Goal: Information Seeking & Learning: Check status

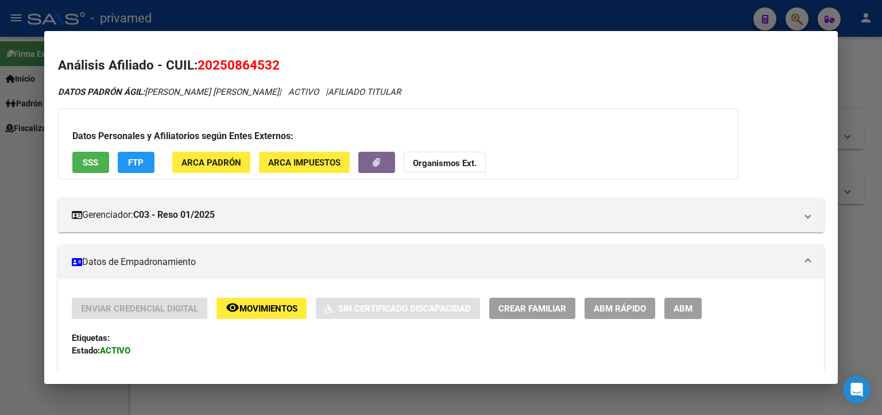
scroll to position [1158, 0]
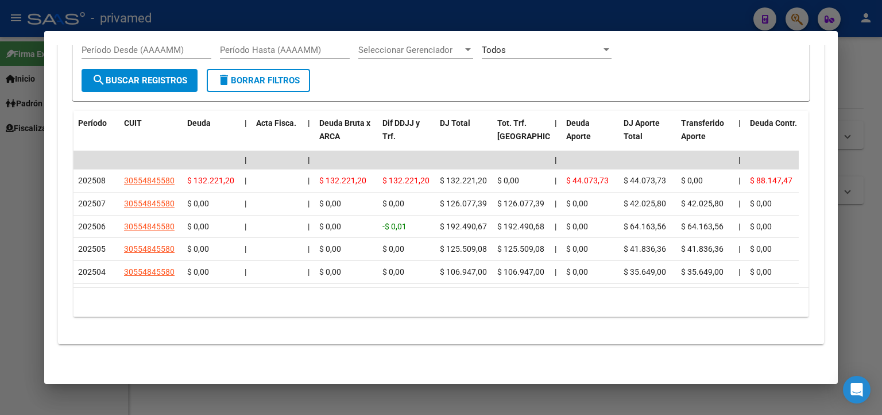
click at [859, 157] on div at bounding box center [441, 207] width 882 height 415
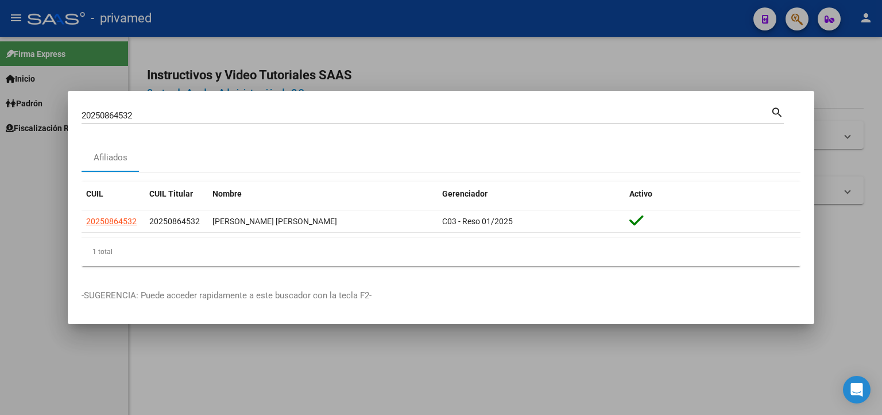
click at [760, 52] on div at bounding box center [441, 207] width 882 height 415
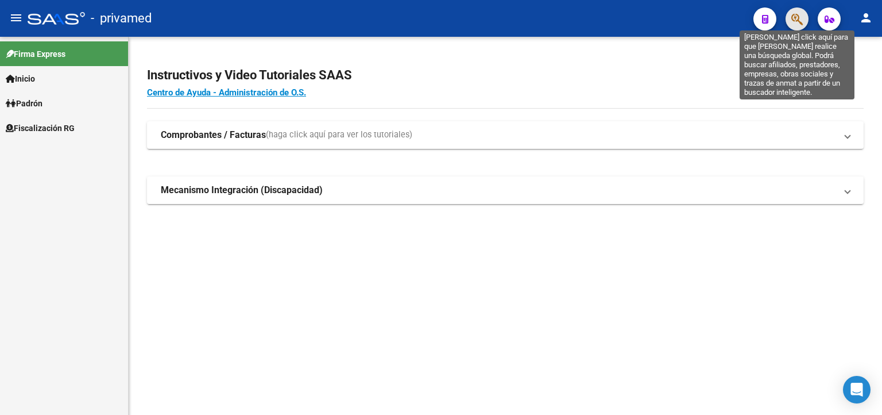
click at [798, 14] on icon "button" at bounding box center [796, 19] width 11 height 13
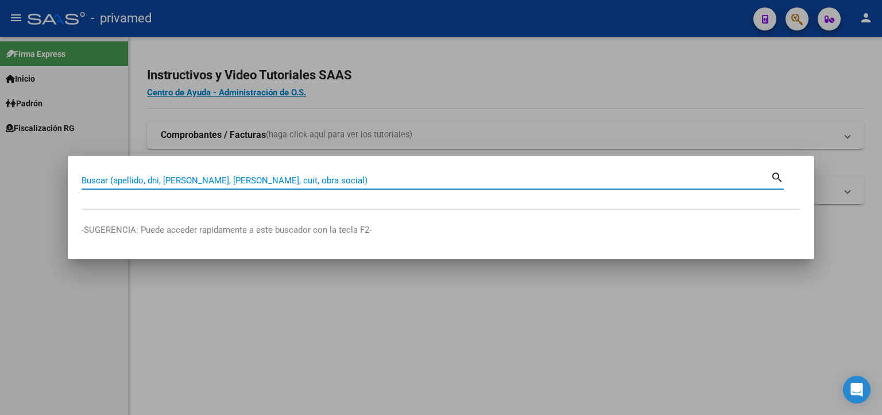
paste input "23291999794"
type input "23291999794"
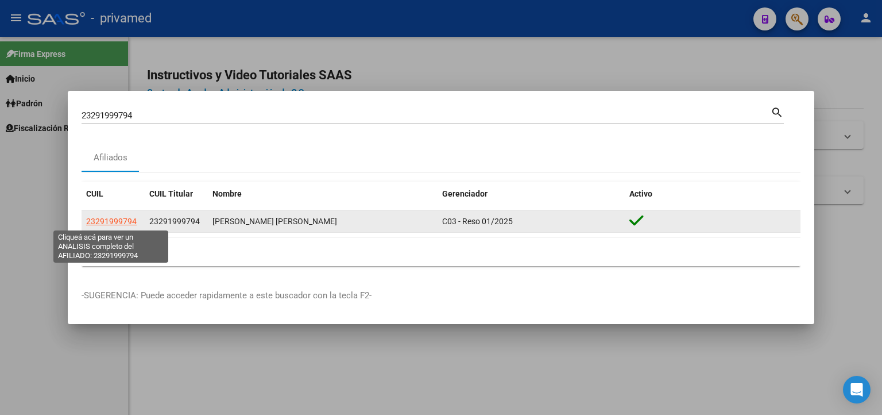
click at [111, 222] on span "23291999794" at bounding box center [111, 221] width 51 height 9
type textarea "23291999794"
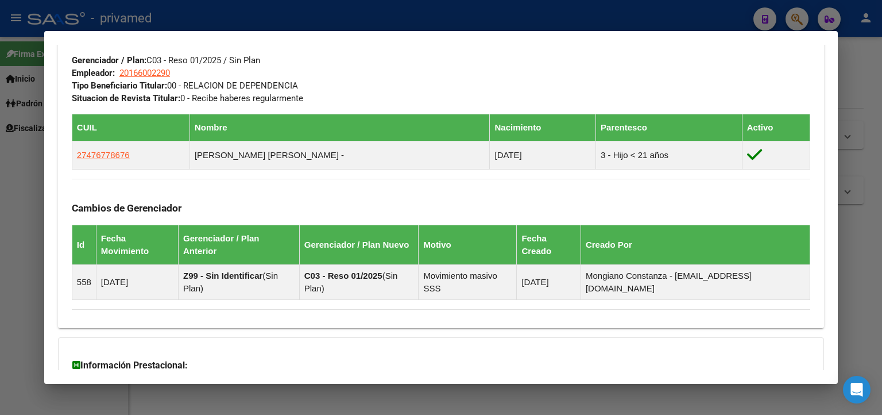
scroll to position [682, 0]
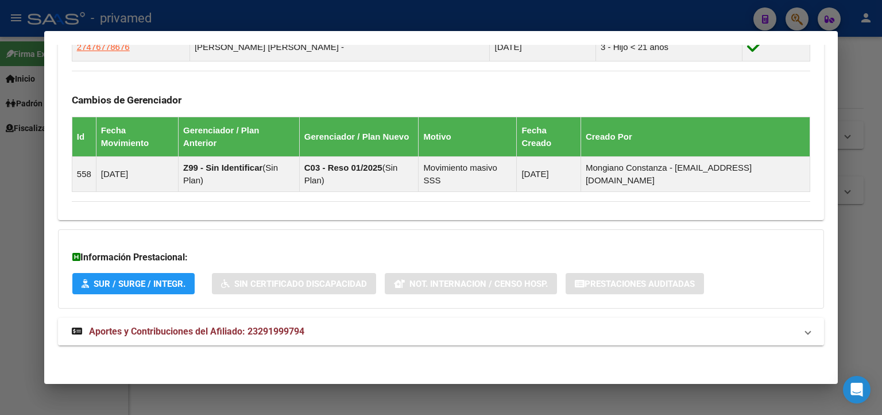
click at [267, 331] on span "Aportes y Contribuciones del Afiliado: 23291999794" at bounding box center [196, 331] width 215 height 11
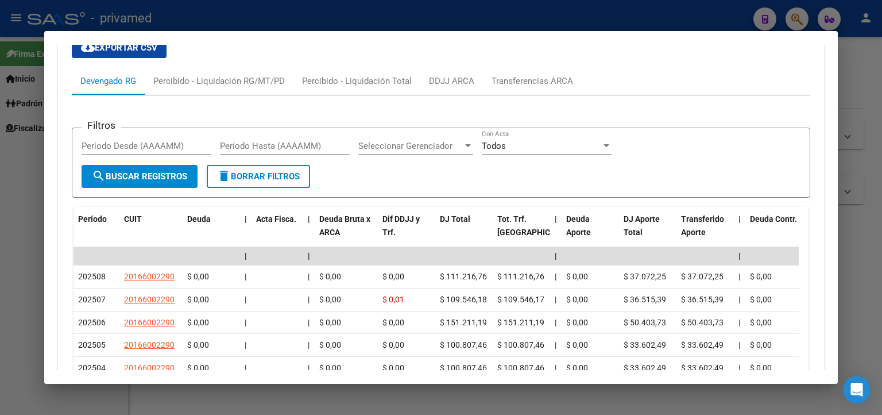
scroll to position [1084, 0]
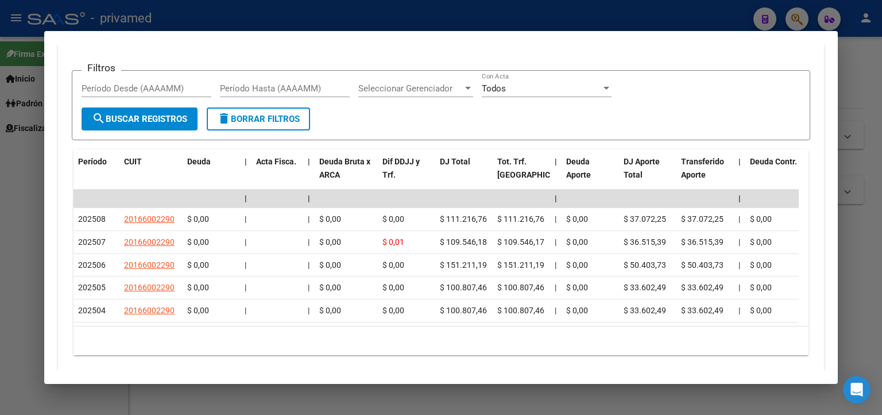
click at [853, 86] on div at bounding box center [441, 207] width 882 height 415
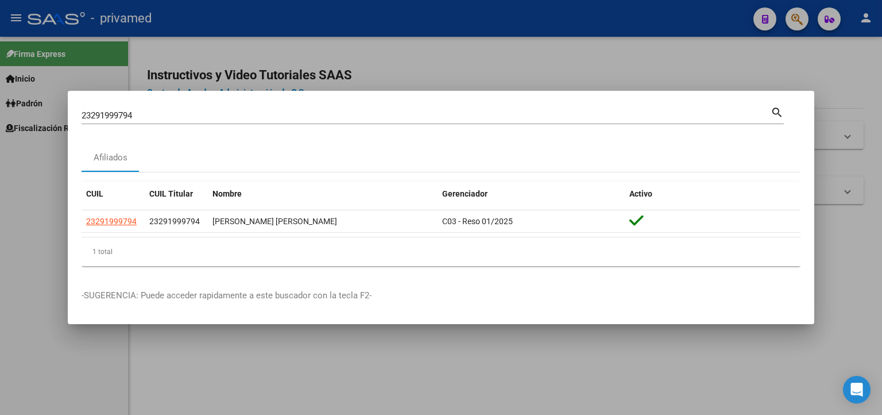
click at [829, 68] on div at bounding box center [441, 207] width 882 height 415
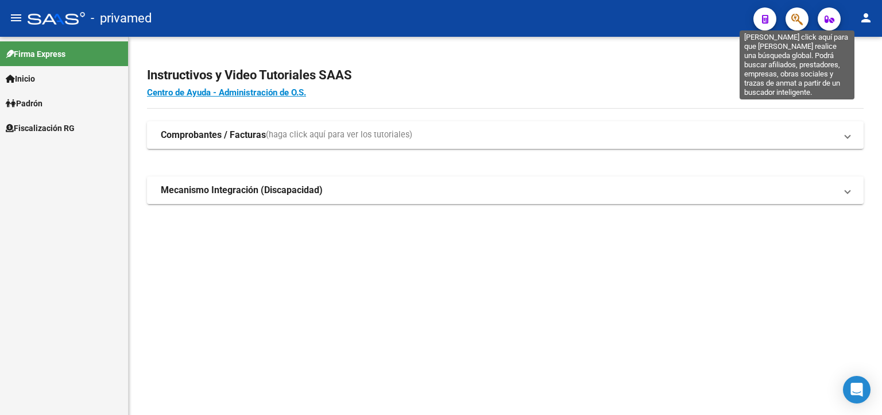
click at [797, 18] on icon "button" at bounding box center [796, 19] width 11 height 13
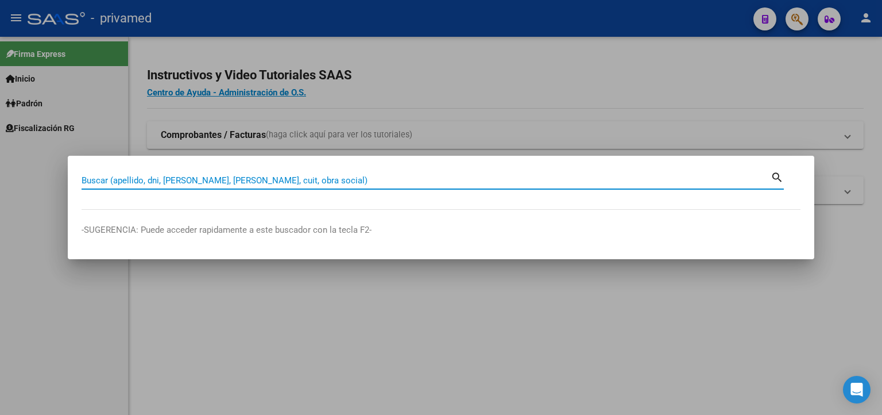
paste input "20278780229"
type input "20278780229"
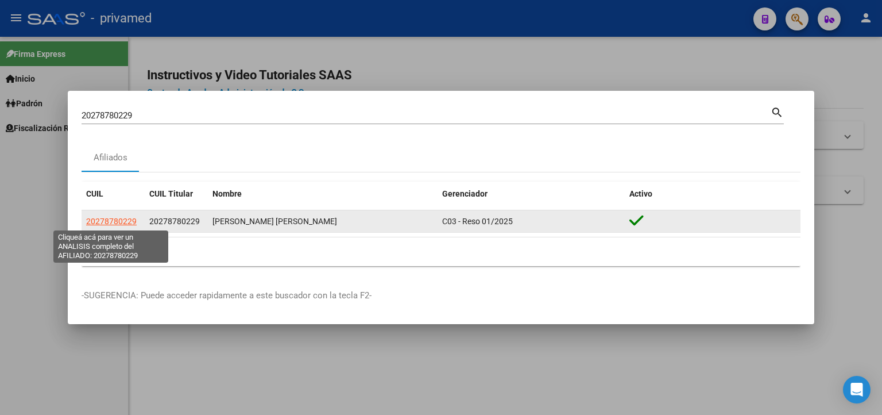
click at [125, 218] on span "20278780229" at bounding box center [111, 221] width 51 height 9
type textarea "20278780229"
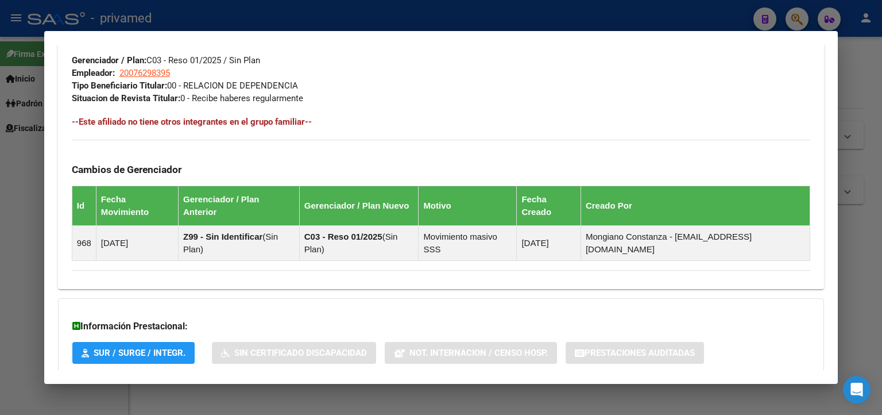
scroll to position [644, 0]
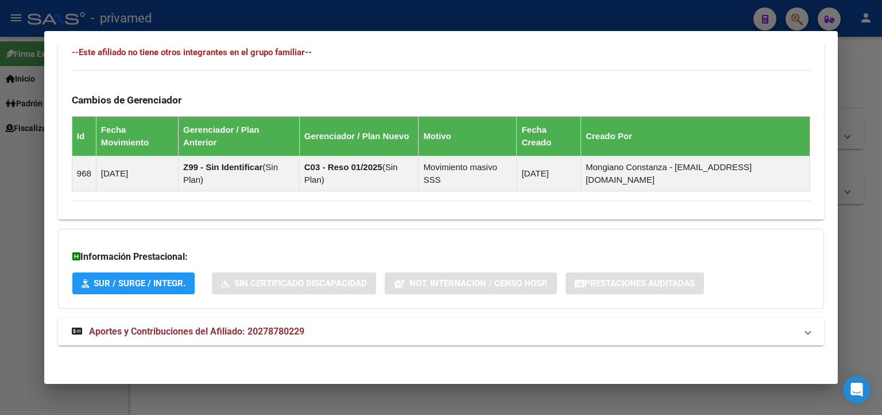
click at [186, 326] on span "Aportes y Contribuciones del Afiliado: 20278780229" at bounding box center [196, 331] width 215 height 11
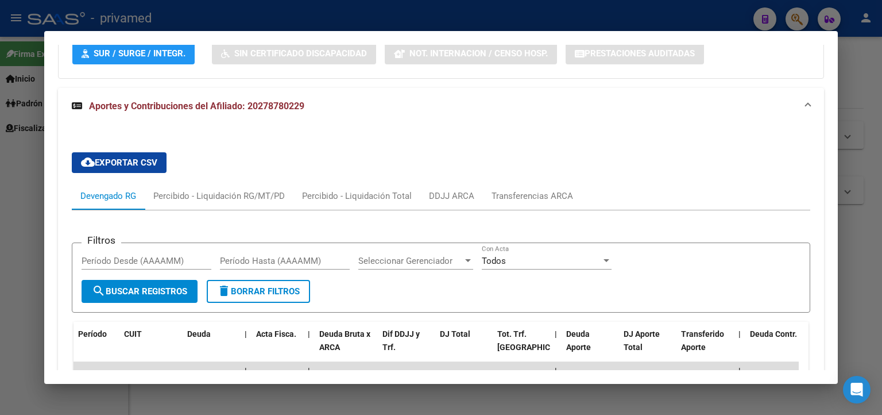
scroll to position [1046, 0]
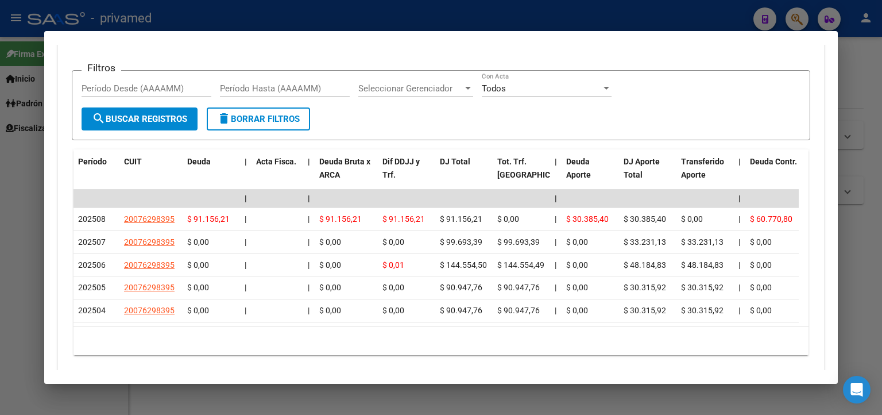
click at [852, 65] on div at bounding box center [441, 207] width 882 height 415
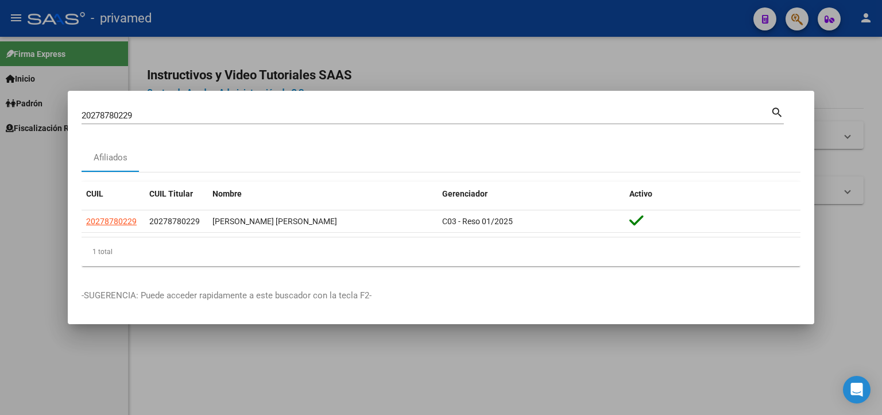
click at [852, 66] on div at bounding box center [441, 207] width 882 height 415
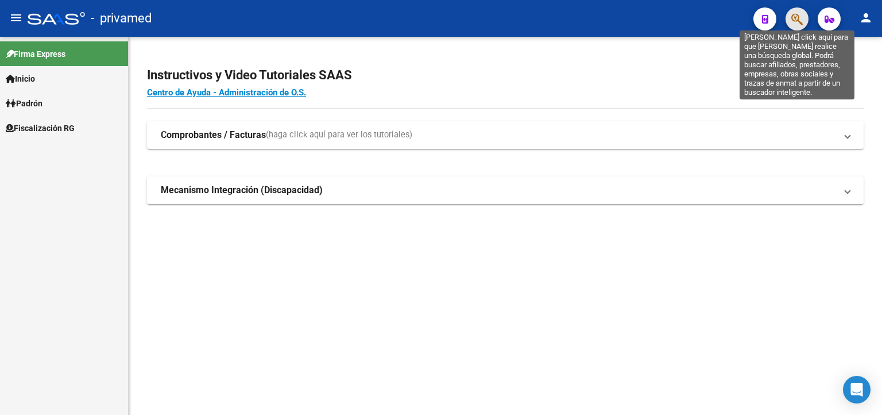
click at [799, 23] on icon "button" at bounding box center [796, 19] width 11 height 13
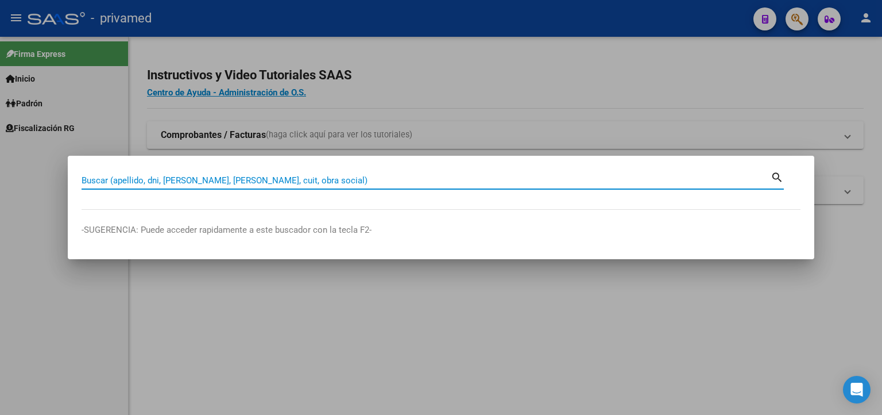
paste input "20232219190"
type input "20232219190"
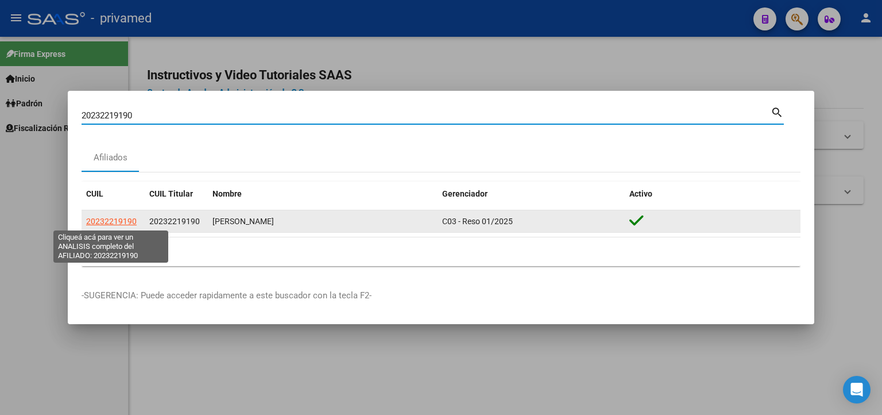
click at [109, 223] on span "20232219190" at bounding box center [111, 221] width 51 height 9
type textarea "20232219190"
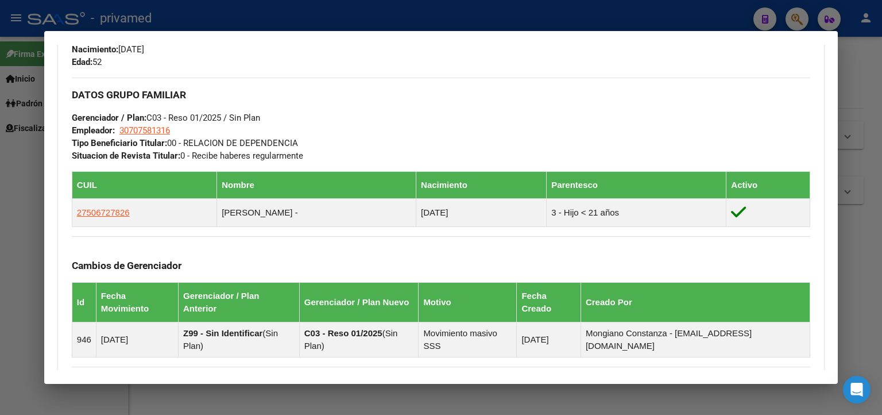
scroll to position [682, 0]
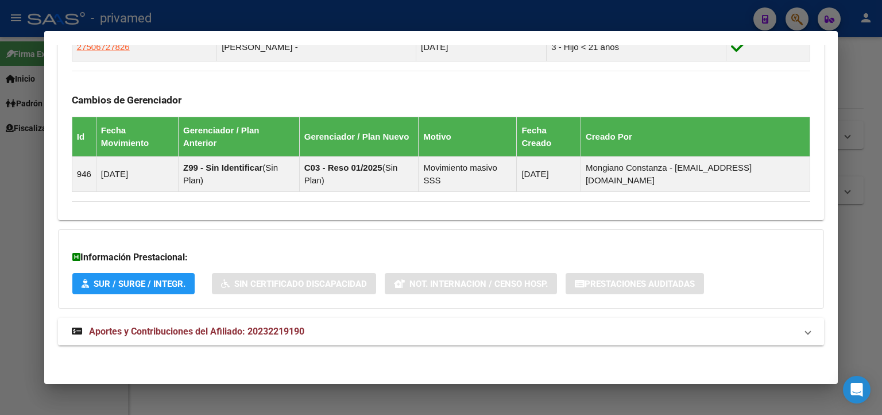
click at [175, 329] on span "Aportes y Contribuciones del Afiliado: 20232219190" at bounding box center [196, 331] width 215 height 11
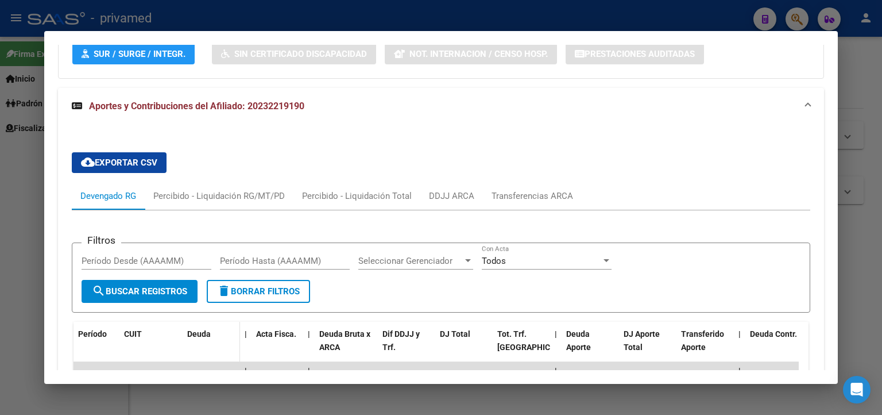
scroll to position [1027, 0]
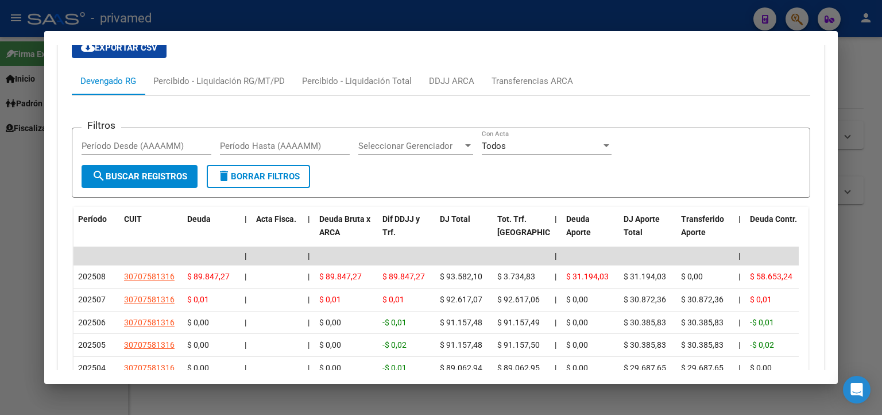
click at [13, 202] on div at bounding box center [441, 207] width 882 height 415
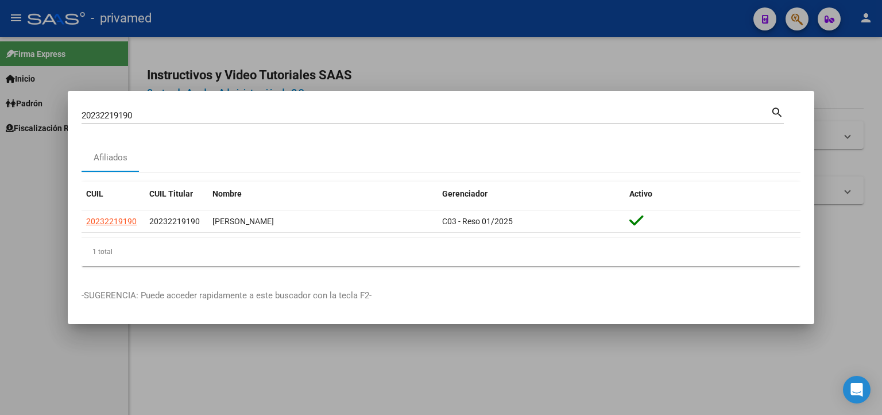
click at [697, 49] on div at bounding box center [441, 207] width 882 height 415
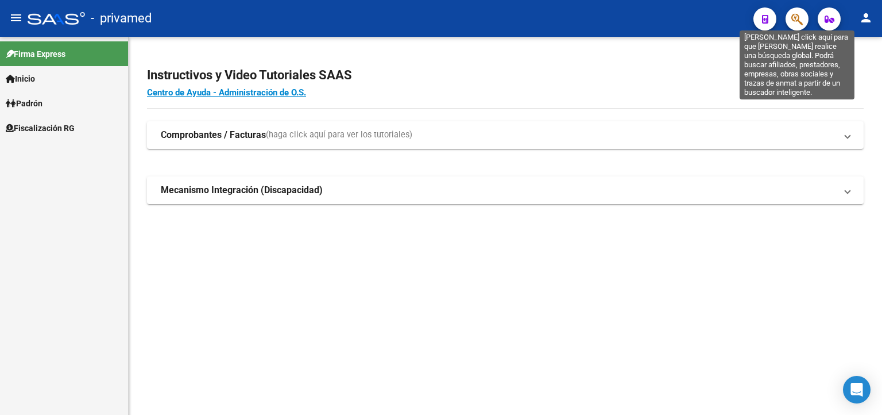
click at [793, 17] on icon "button" at bounding box center [796, 19] width 11 height 13
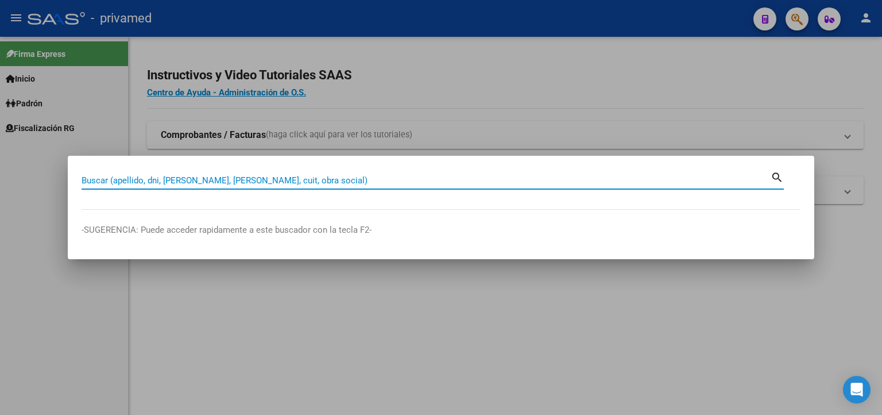
paste input "31990964"
type input "31990964"
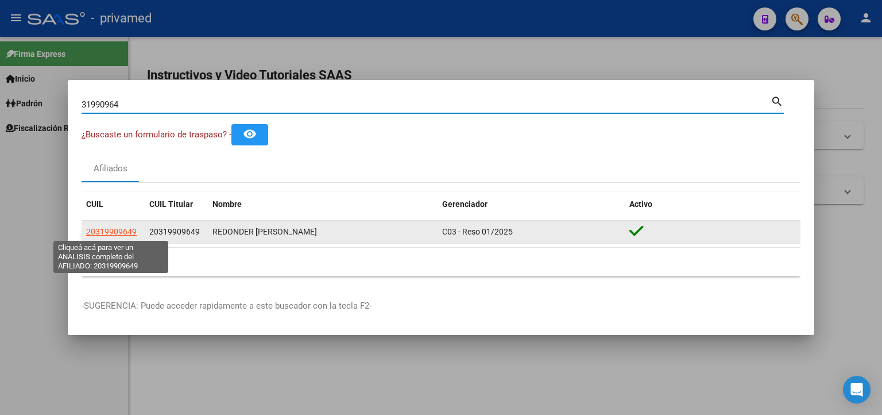
click at [114, 233] on span "20319909649" at bounding box center [111, 231] width 51 height 9
type textarea "20319909649"
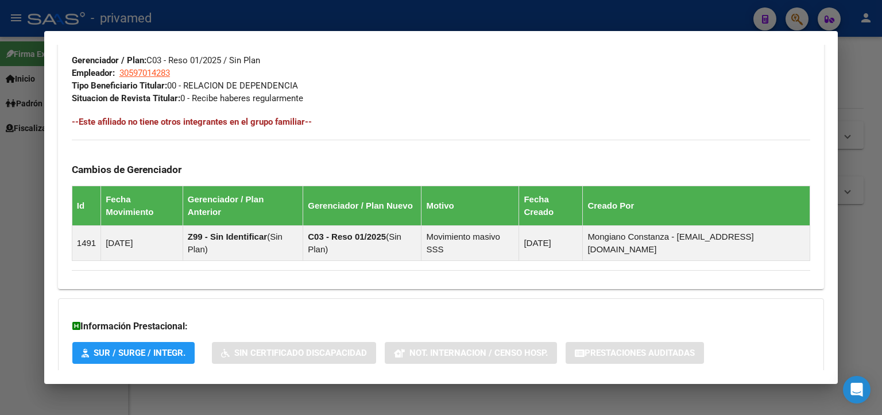
scroll to position [644, 0]
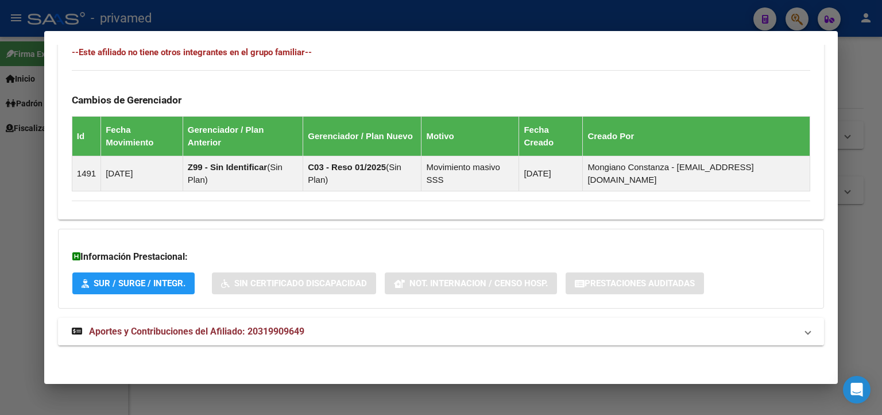
click at [188, 326] on span "Aportes y Contribuciones del Afiliado: 20319909649" at bounding box center [196, 331] width 215 height 11
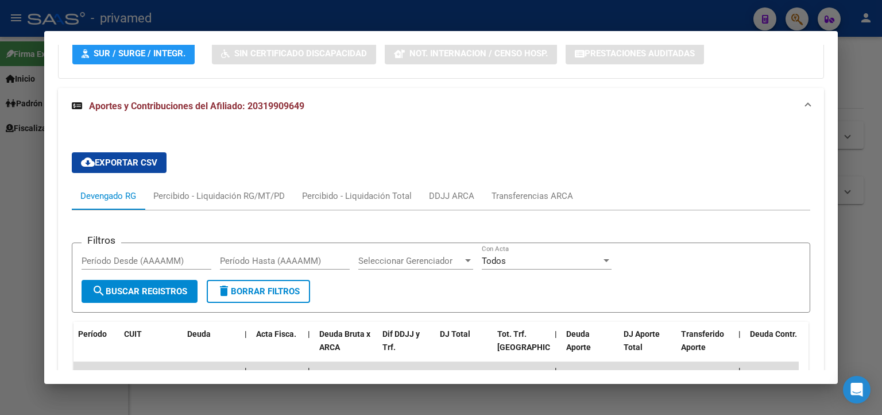
scroll to position [1046, 0]
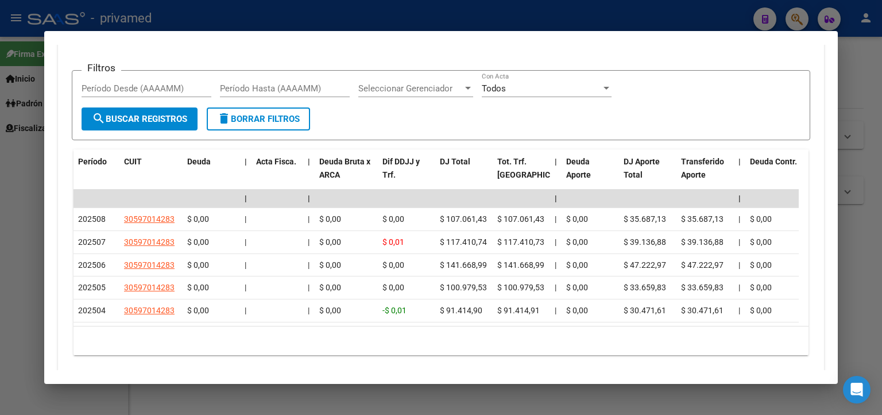
click at [850, 88] on div at bounding box center [441, 207] width 882 height 415
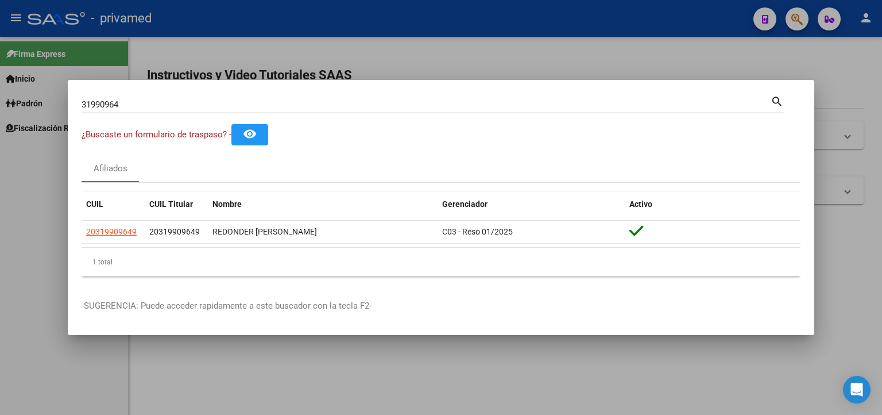
click at [832, 77] on div at bounding box center [441, 207] width 882 height 415
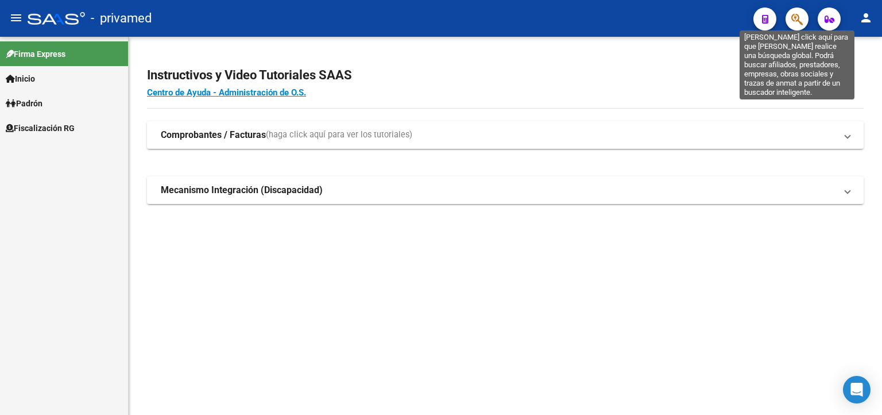
click at [795, 13] on icon "button" at bounding box center [796, 19] width 11 height 13
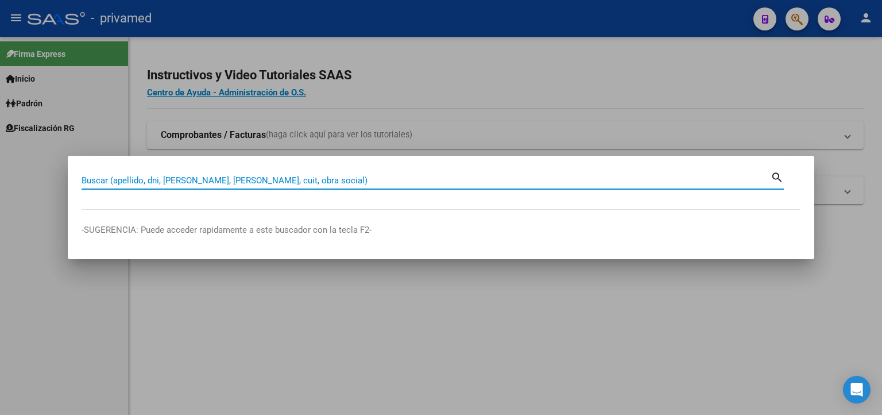
paste input "29846345"
type input "29846345"
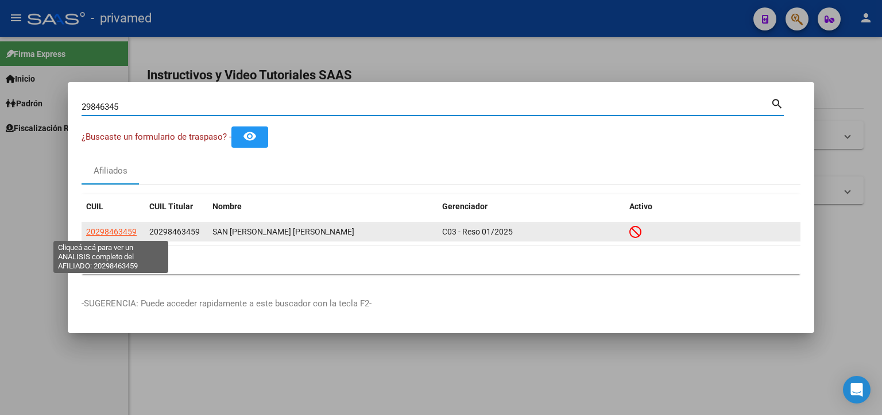
click at [110, 230] on span "20298463459" at bounding box center [111, 231] width 51 height 9
type textarea "20298463459"
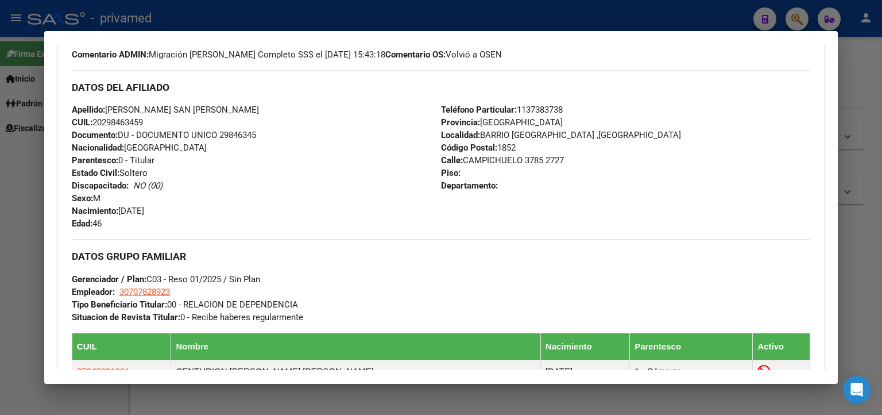
scroll to position [126, 0]
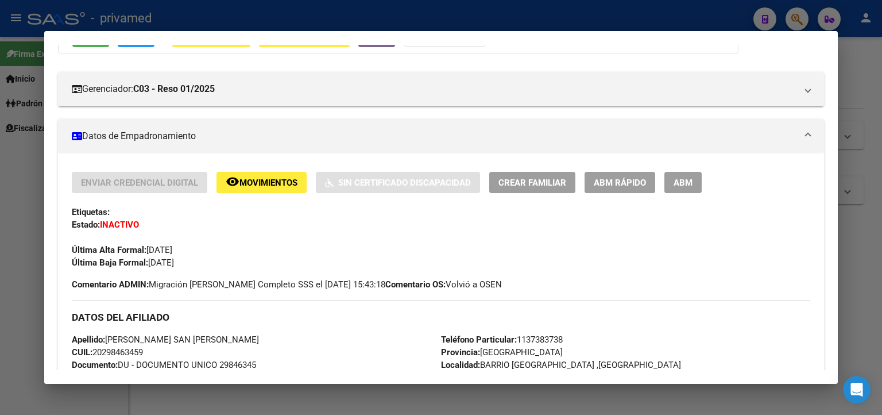
click at [855, 109] on div at bounding box center [441, 207] width 882 height 415
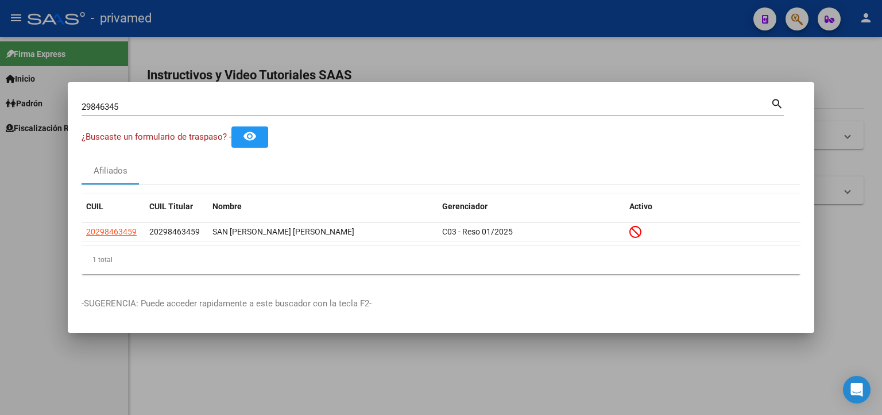
click at [855, 109] on div at bounding box center [441, 207] width 882 height 415
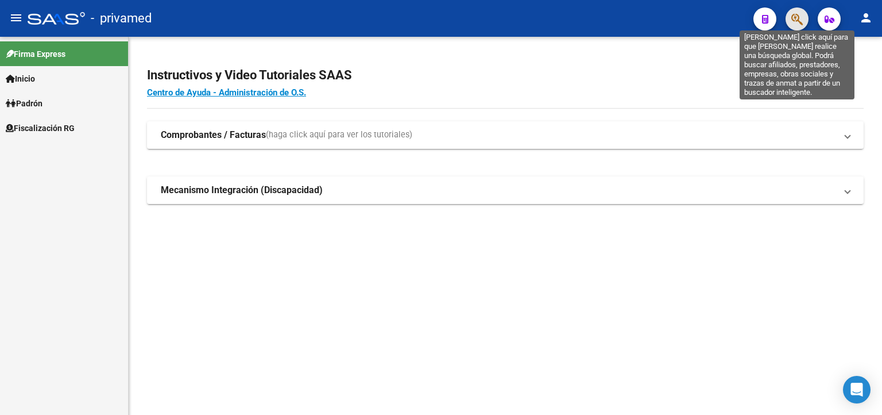
click at [798, 17] on icon "button" at bounding box center [796, 19] width 11 height 13
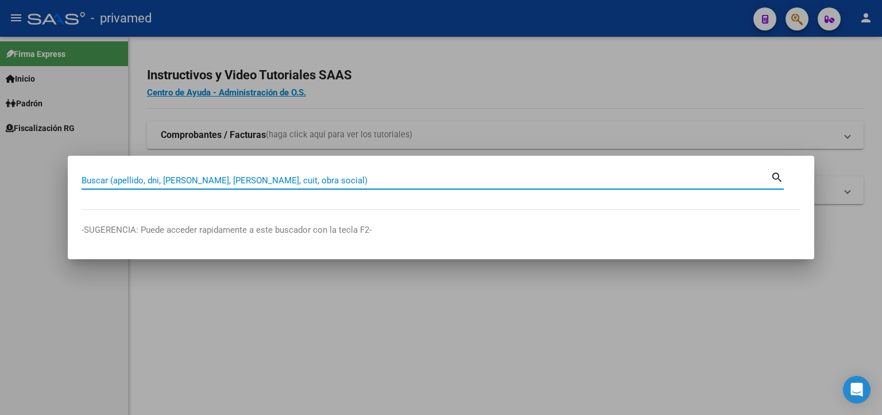
paste input "20345161288"
type input "20345161288"
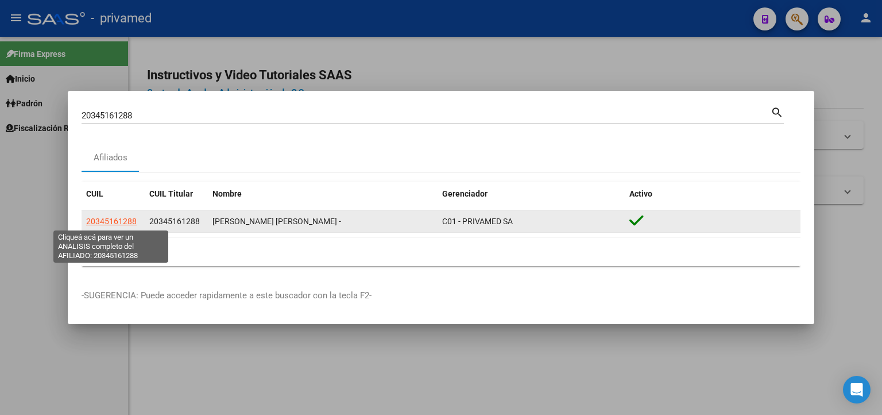
click at [123, 223] on span "20345161288" at bounding box center [111, 221] width 51 height 9
type textarea "20345161288"
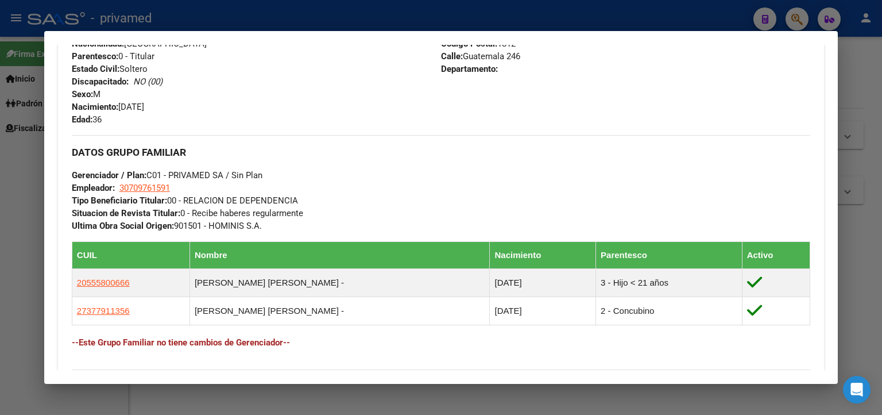
scroll to position [629, 0]
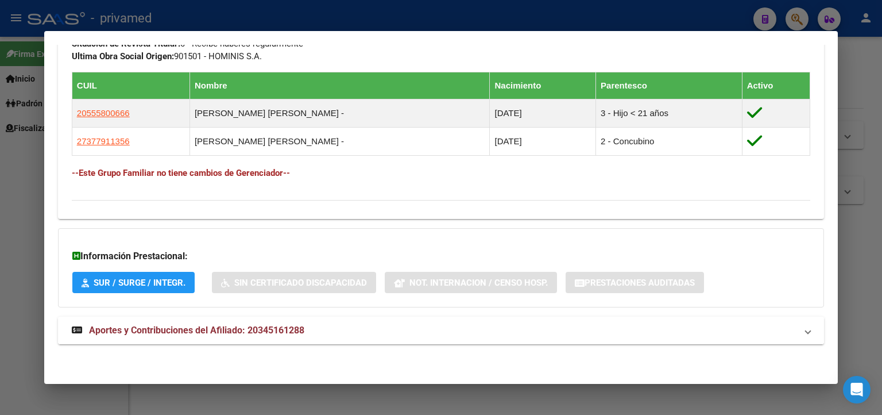
click at [200, 333] on span "Aportes y Contribuciones del Afiliado: 20345161288" at bounding box center [196, 329] width 215 height 11
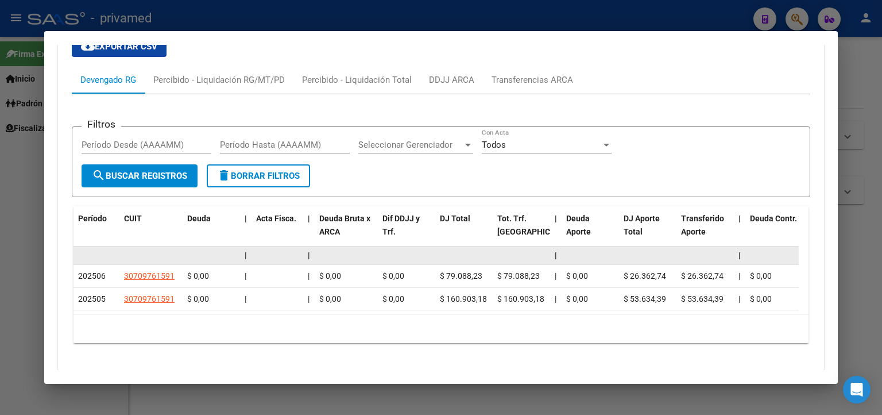
scroll to position [1008, 0]
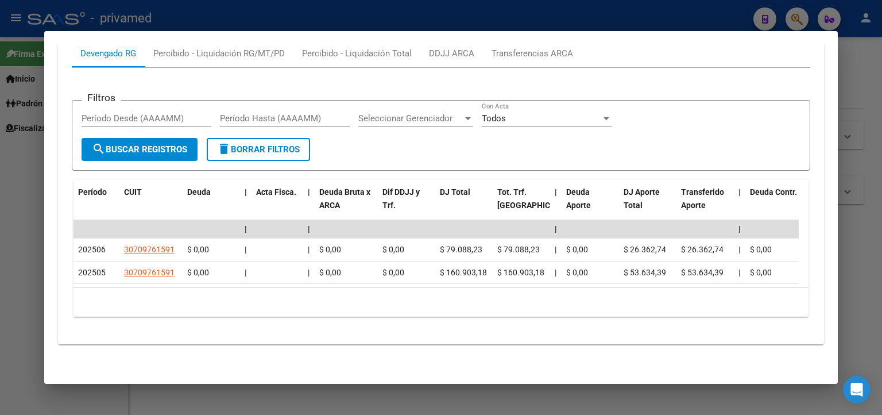
click at [859, 96] on div at bounding box center [441, 207] width 882 height 415
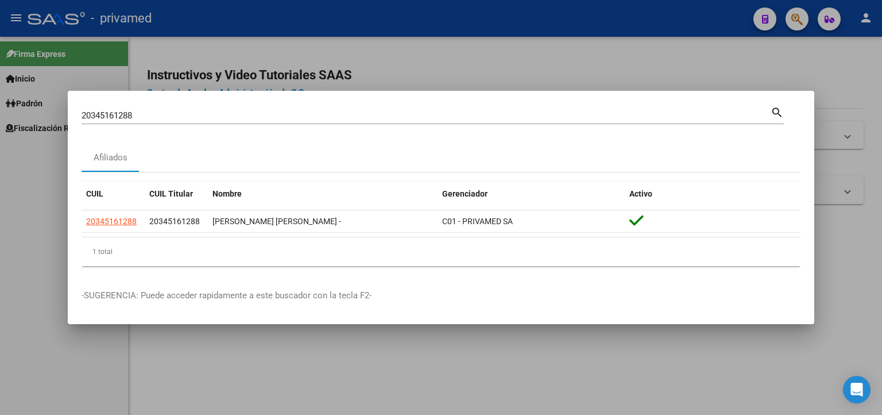
click at [851, 101] on div at bounding box center [441, 207] width 882 height 415
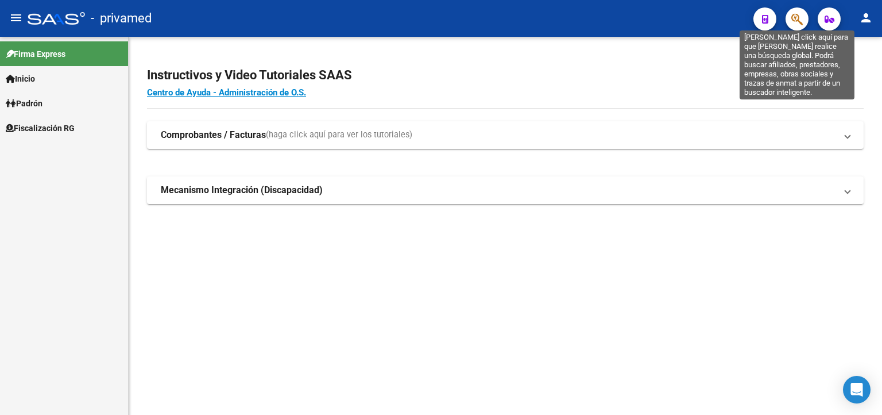
click at [793, 15] on icon "button" at bounding box center [796, 19] width 11 height 13
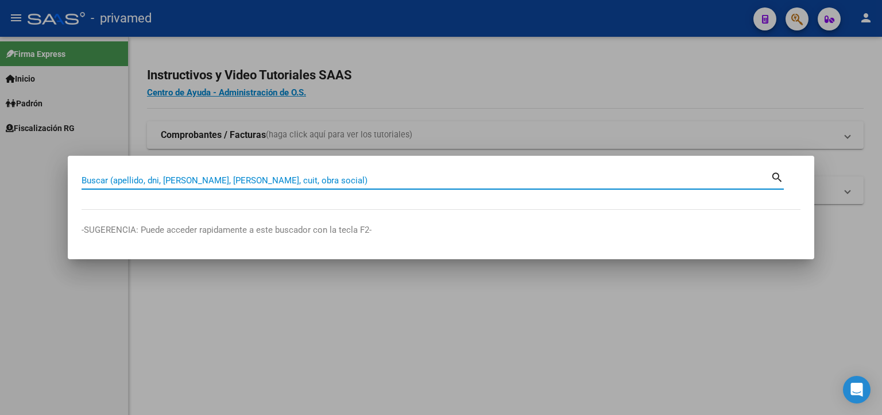
paste input "23250998589"
type input "23250998589"
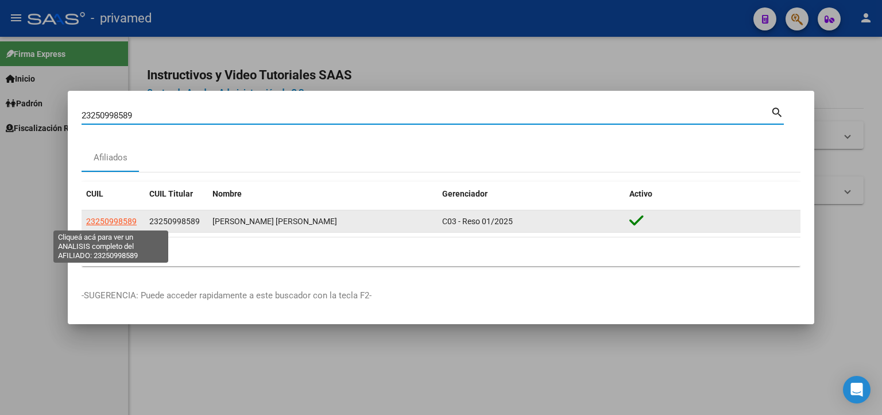
click at [122, 217] on span "23250998589" at bounding box center [111, 221] width 51 height 9
type textarea "23250998589"
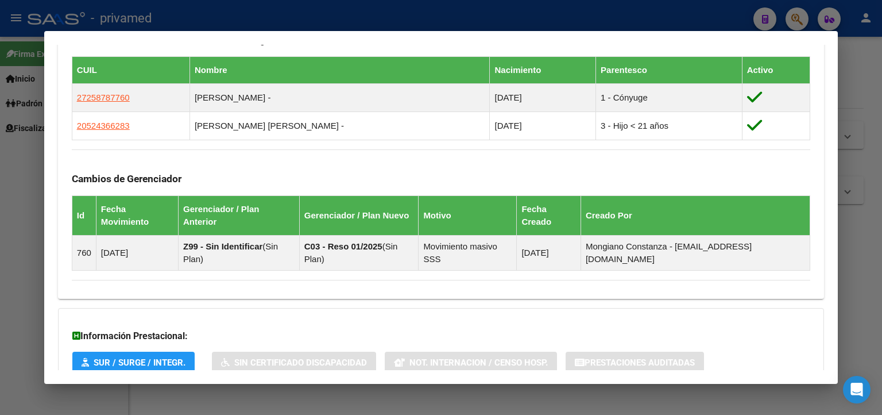
scroll to position [710, 0]
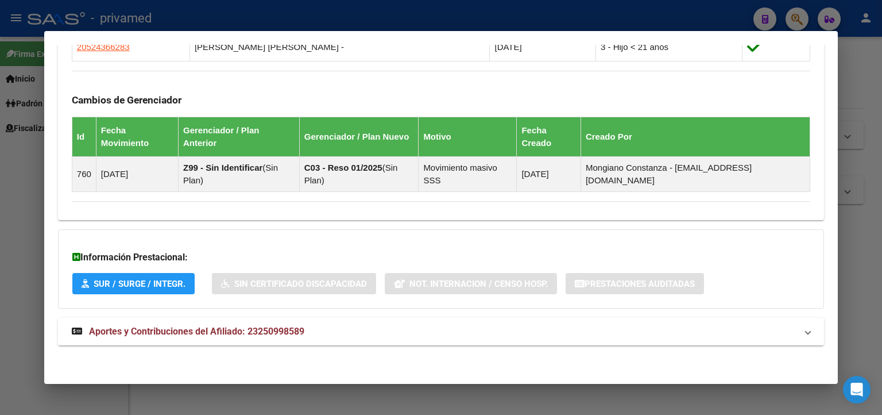
click at [242, 324] on strong "Aportes y Contribuciones del Afiliado: 23250998589" at bounding box center [188, 331] width 233 height 14
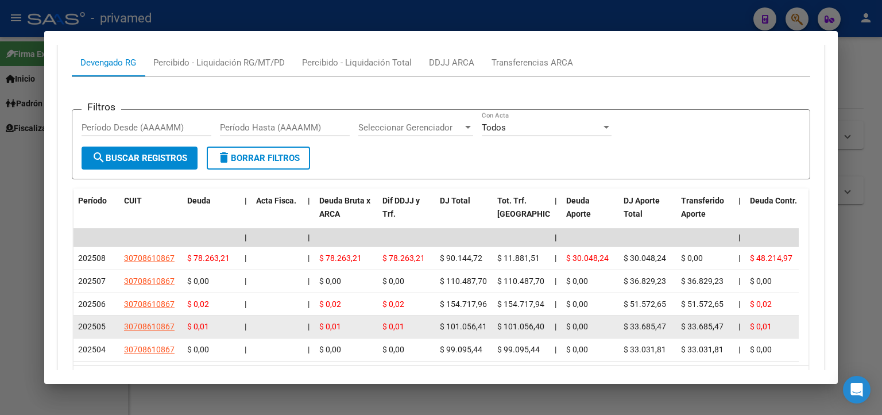
scroll to position [1131, 0]
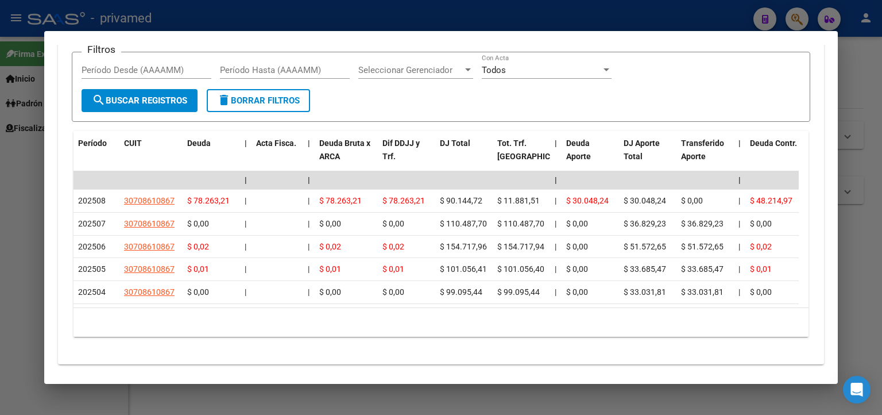
click at [861, 74] on div at bounding box center [441, 207] width 882 height 415
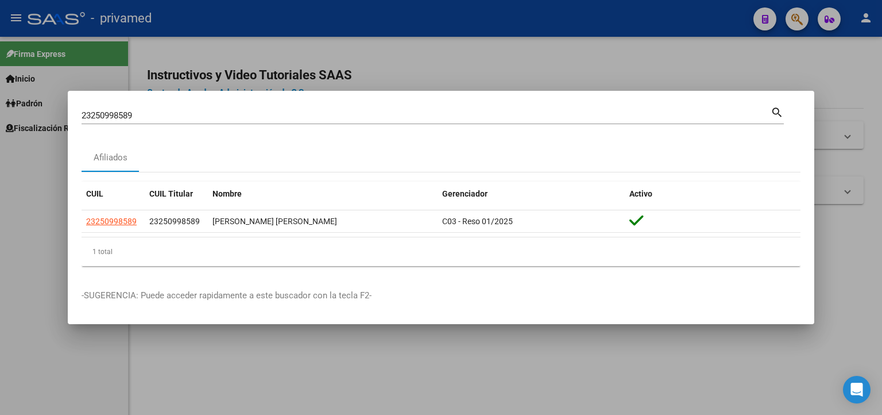
click at [806, 61] on div at bounding box center [441, 207] width 882 height 415
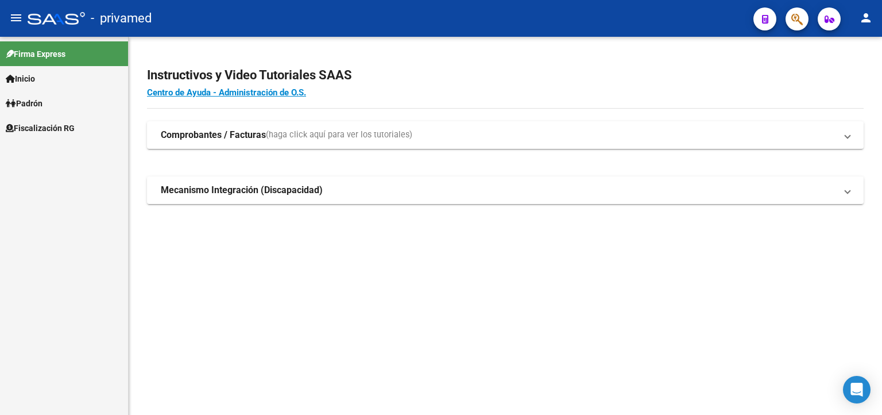
drag, startPoint x: 788, startPoint y: 19, endPoint x: 779, endPoint y: 20, distance: 9.2
click at [779, 20] on div at bounding box center [793, 19] width 32 height 24
click at [797, 12] on span "button" at bounding box center [796, 19] width 11 height 24
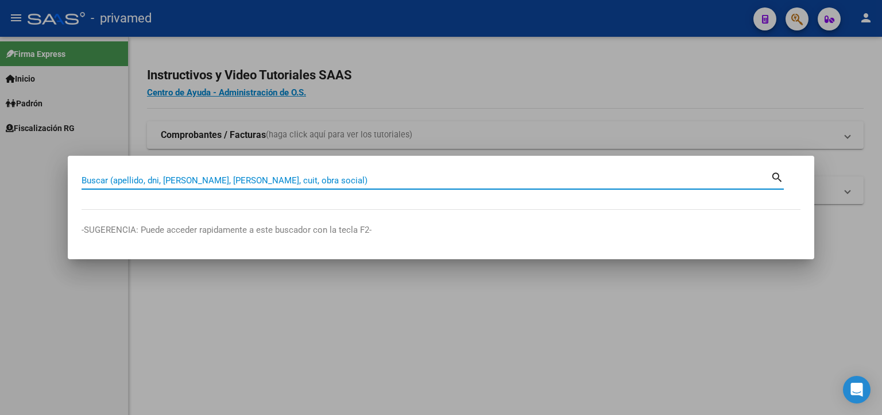
paste input "27258787760"
type input "27258787760"
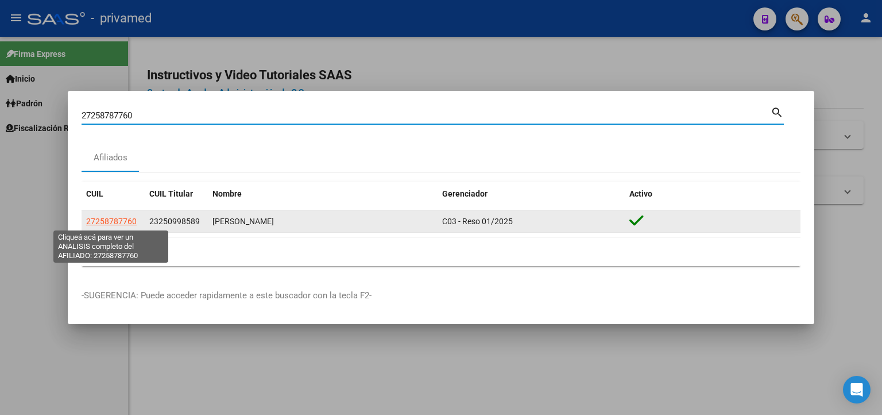
click at [122, 221] on span "27258787760" at bounding box center [111, 221] width 51 height 9
type textarea "27258787760"
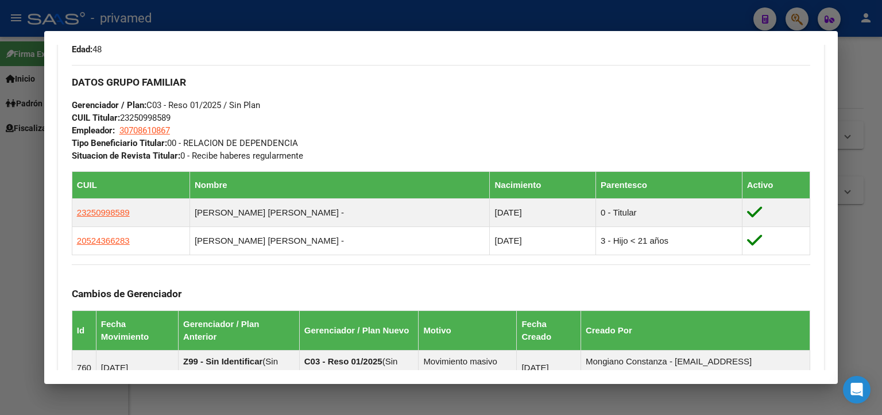
scroll to position [738, 0]
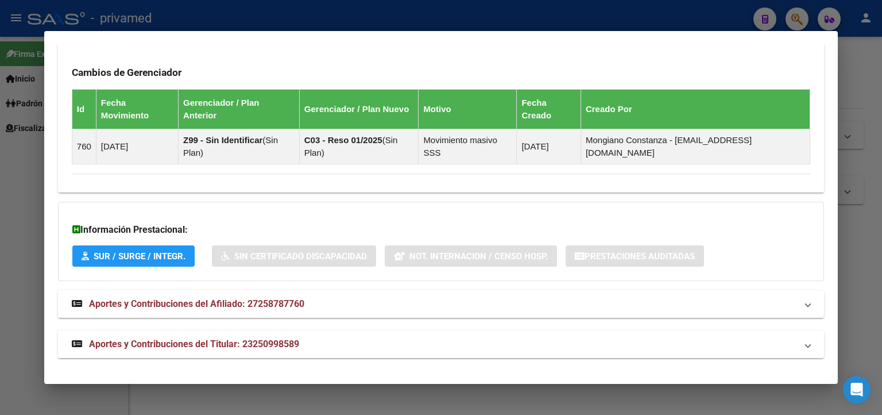
click at [260, 303] on span "Aportes y Contribuciones del Afiliado: 27258787760" at bounding box center [196, 303] width 215 height 11
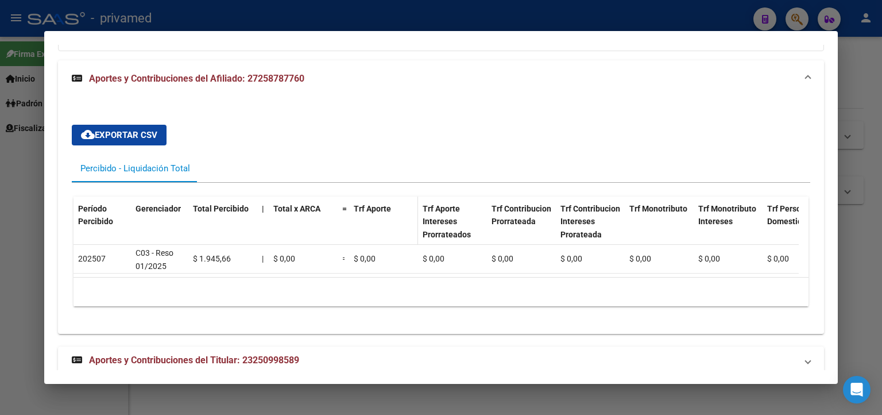
scroll to position [993, 0]
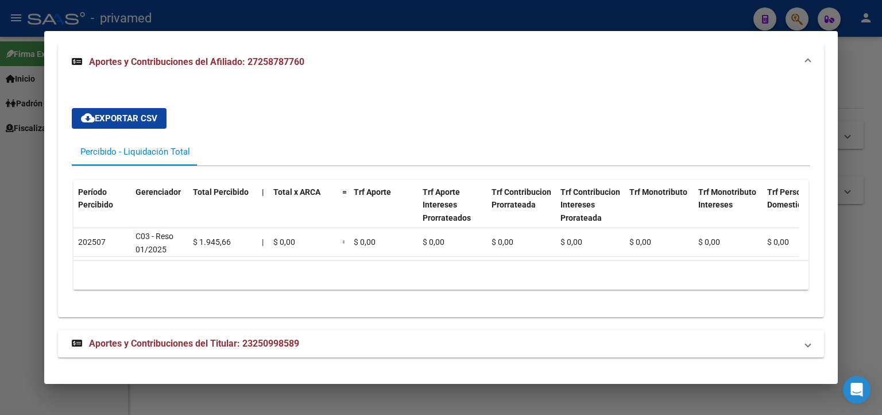
click at [318, 55] on mat-panel-title "Aportes y Contribuciones del Afiliado: 27258787760" at bounding box center [434, 62] width 725 height 14
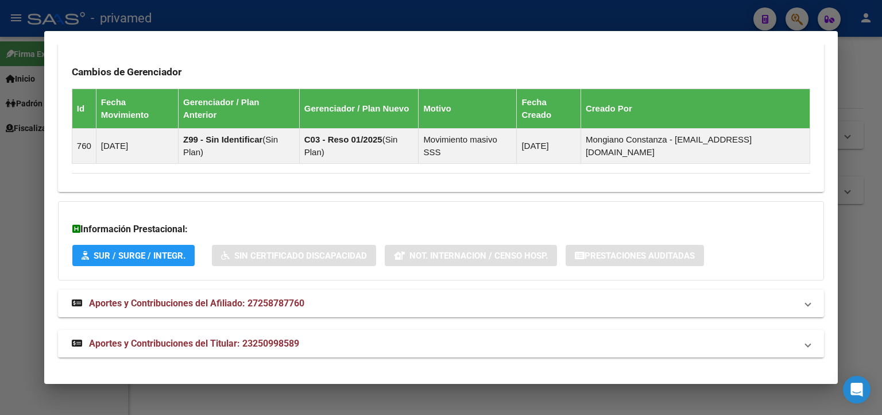
scroll to position [738, 0]
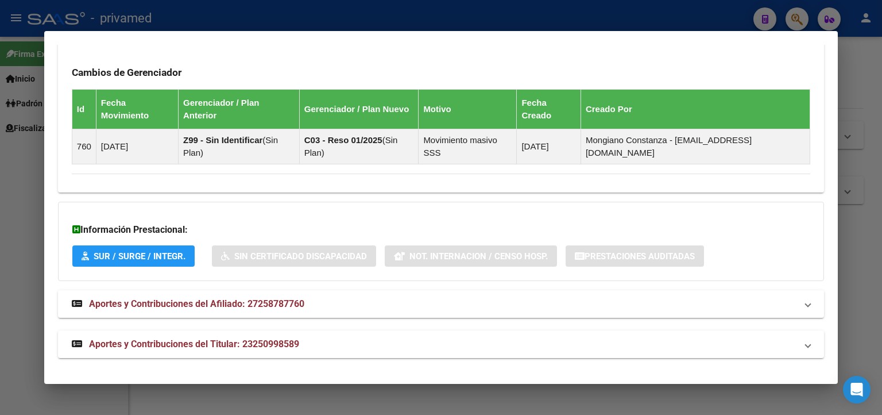
click at [879, 68] on div at bounding box center [441, 207] width 882 height 415
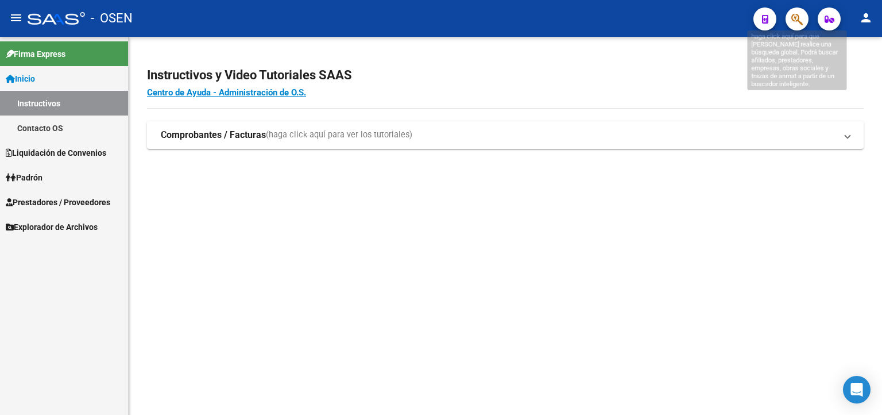
click at [794, 20] on icon "button" at bounding box center [796, 19] width 11 height 13
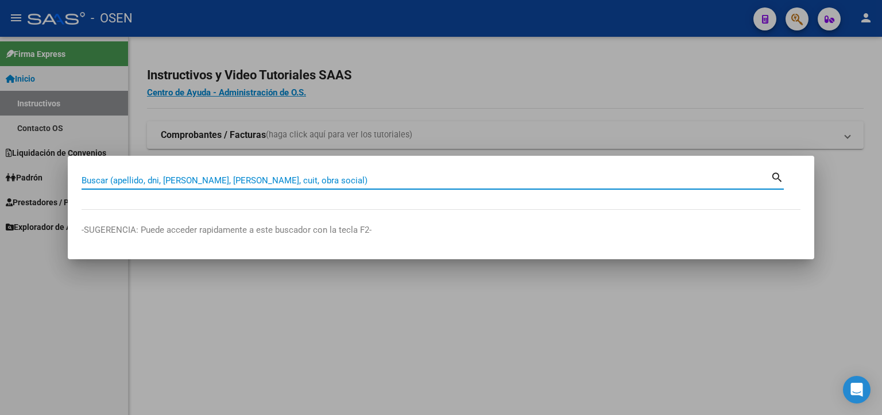
paste input "20298463459"
type input "20298463459"
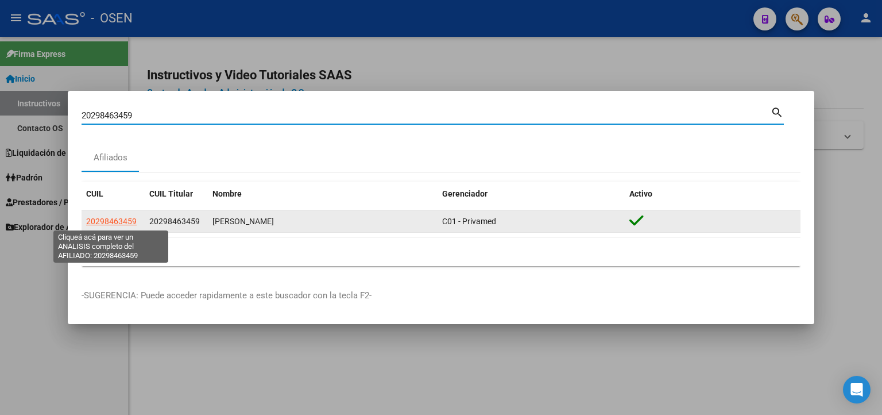
click at [115, 225] on span "20298463459" at bounding box center [111, 221] width 51 height 9
copy span "6"
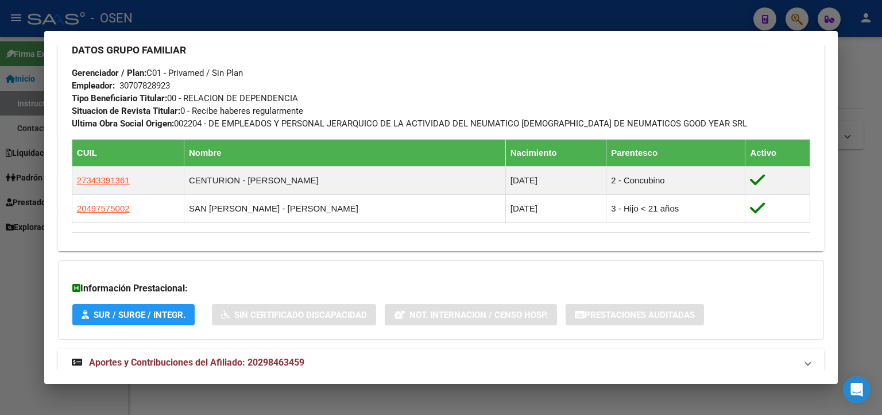
scroll to position [606, 0]
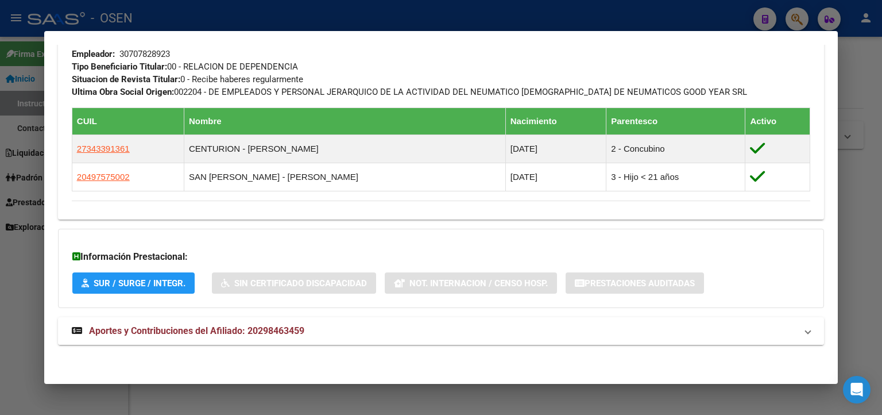
click at [183, 331] on span "Aportes y Contribuciones del Afiliado: 20298463459" at bounding box center [196, 330] width 215 height 11
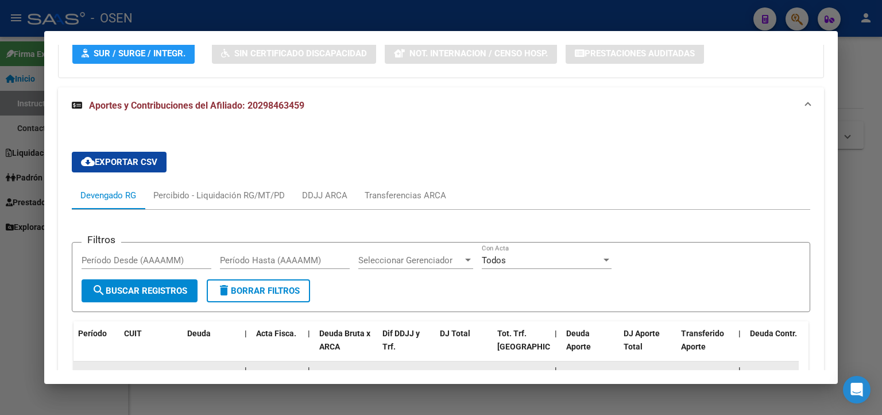
scroll to position [1008, 0]
